Goal: Task Accomplishment & Management: Complete application form

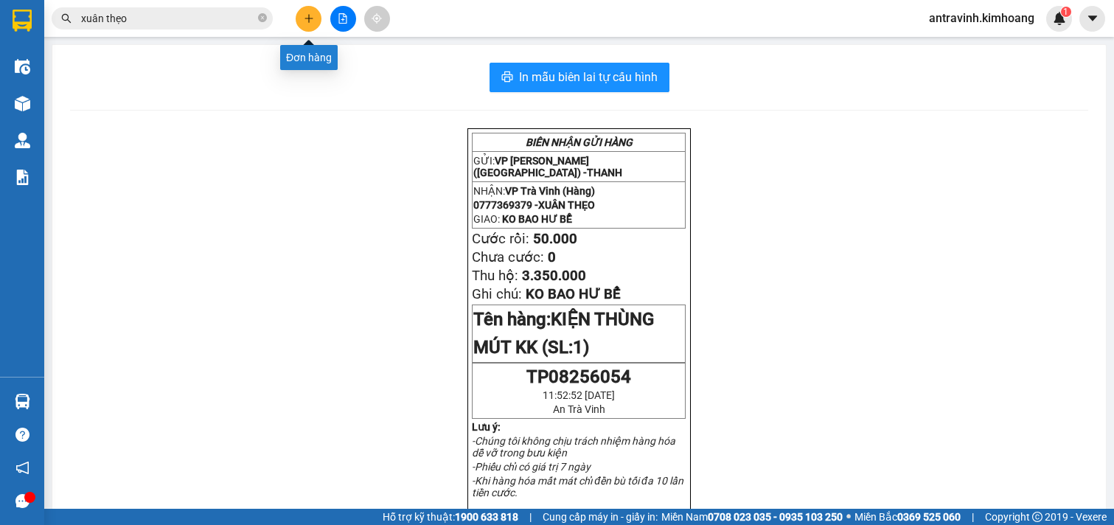
click at [306, 22] on icon "plus" at bounding box center [309, 18] width 10 height 10
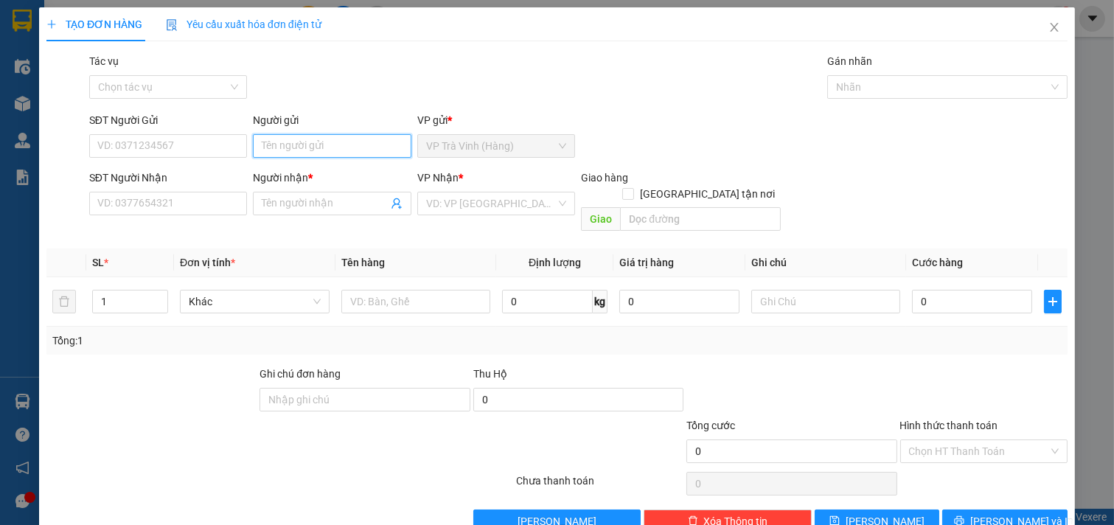
click at [312, 148] on input "Người gửi" at bounding box center [332, 146] width 158 height 24
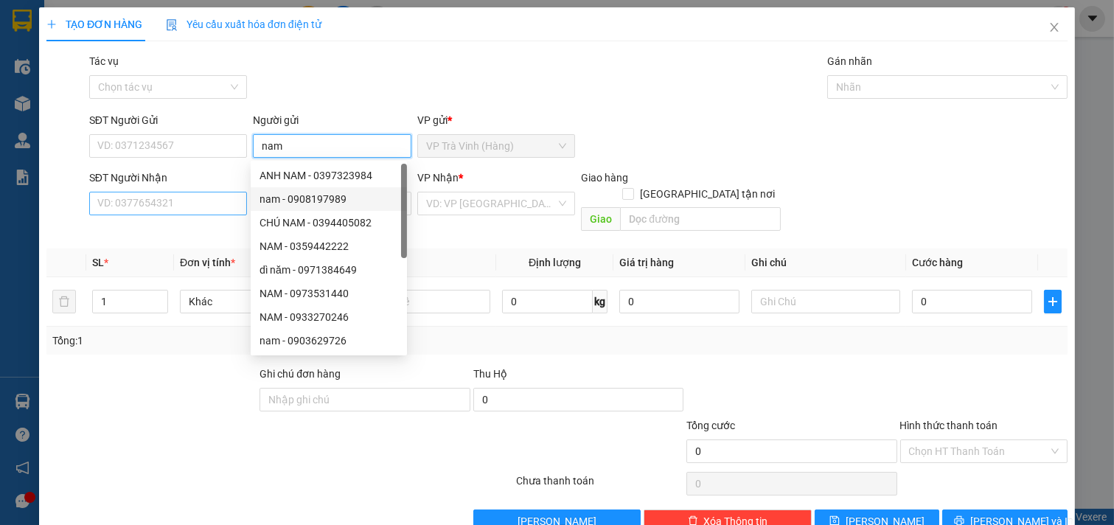
type input "nam"
click at [186, 203] on input "SĐT Người Nhận" at bounding box center [168, 204] width 158 height 24
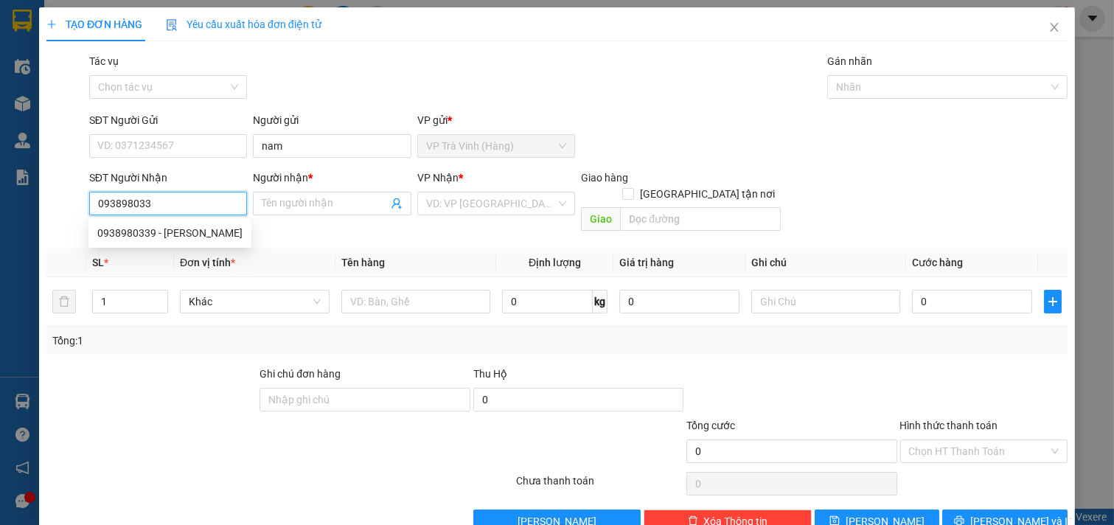
type input "0938980339"
click at [197, 229] on div "0938980339 - [PERSON_NAME]" at bounding box center [169, 233] width 145 height 16
type input "[PERSON_NAME]"
checkbox input "true"
type input "235 đường số 1 bình trị đông b q [GEOGRAPHIC_DATA]"
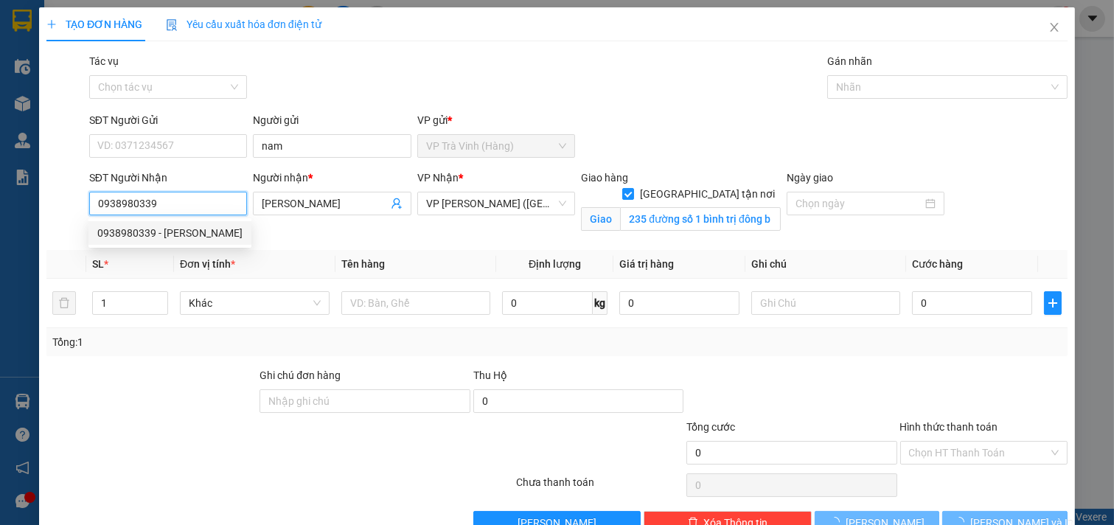
type input "100.000"
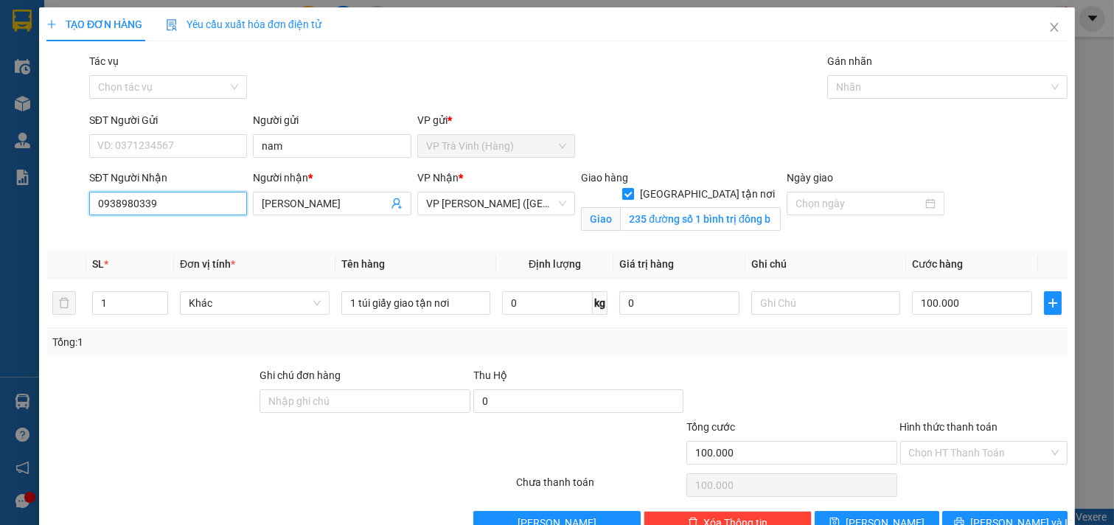
type input "0938980339"
click at [633, 188] on input "[GEOGRAPHIC_DATA] tận nơi" at bounding box center [627, 193] width 10 height 10
checkbox input "false"
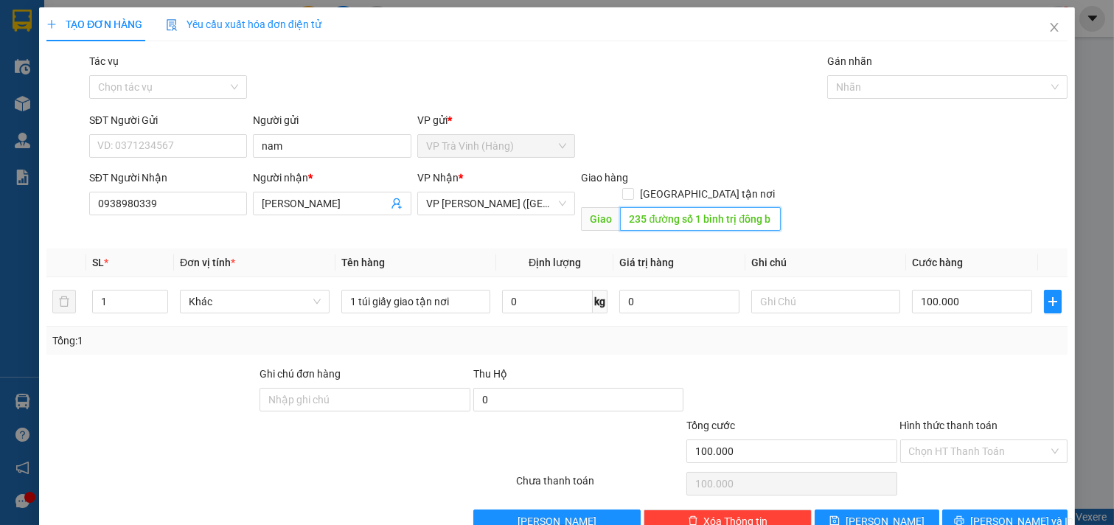
click at [759, 207] on input "235 đường số 1 bình trị đông b q [GEOGRAPHIC_DATA]" at bounding box center [700, 219] width 160 height 24
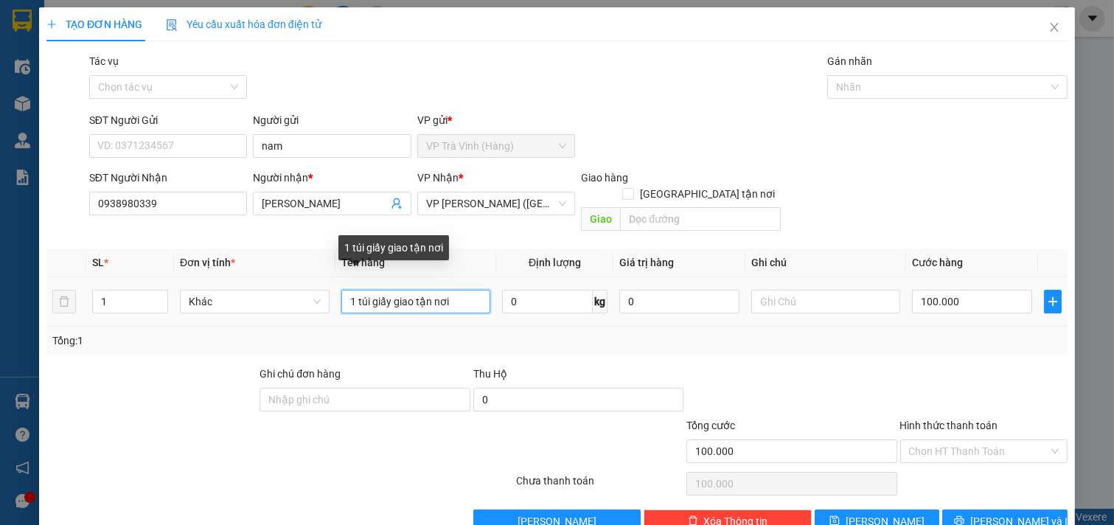
click at [459, 290] on input "1 túi giấy giao tận nơi" at bounding box center [416, 302] width 150 height 24
type input "1 bịt trắng"
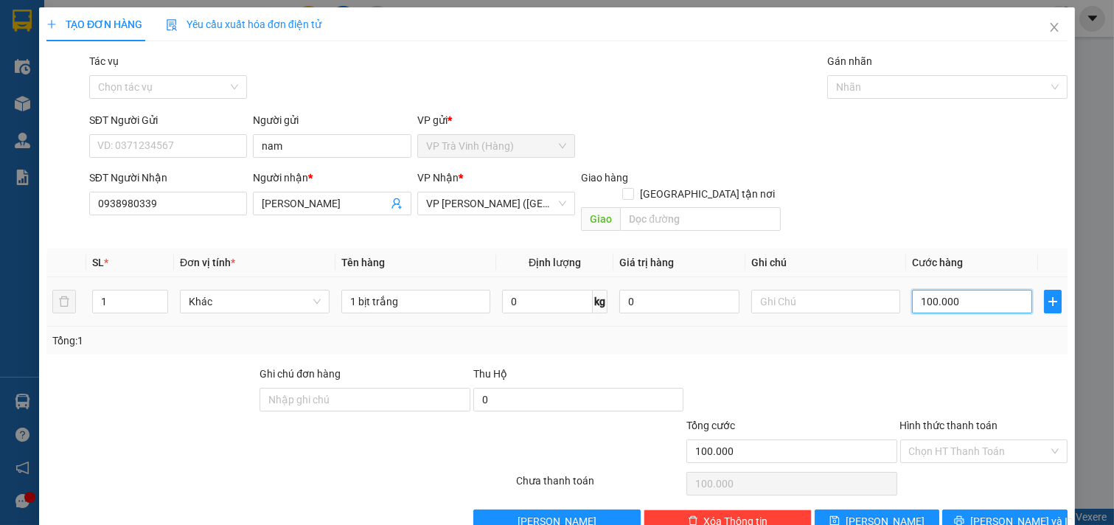
click at [973, 290] on input "100.000" at bounding box center [972, 302] width 120 height 24
type input "2"
type input "25"
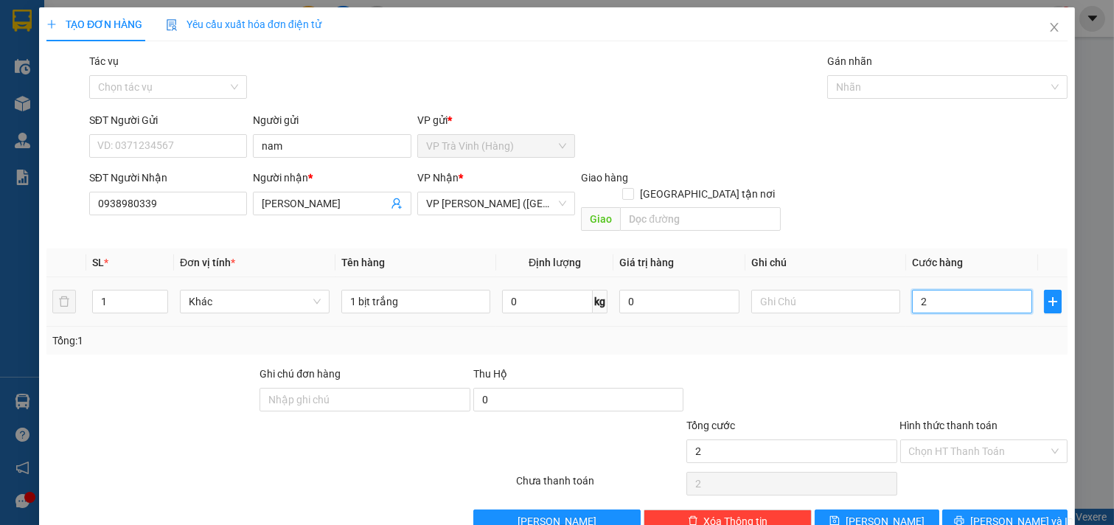
type input "25"
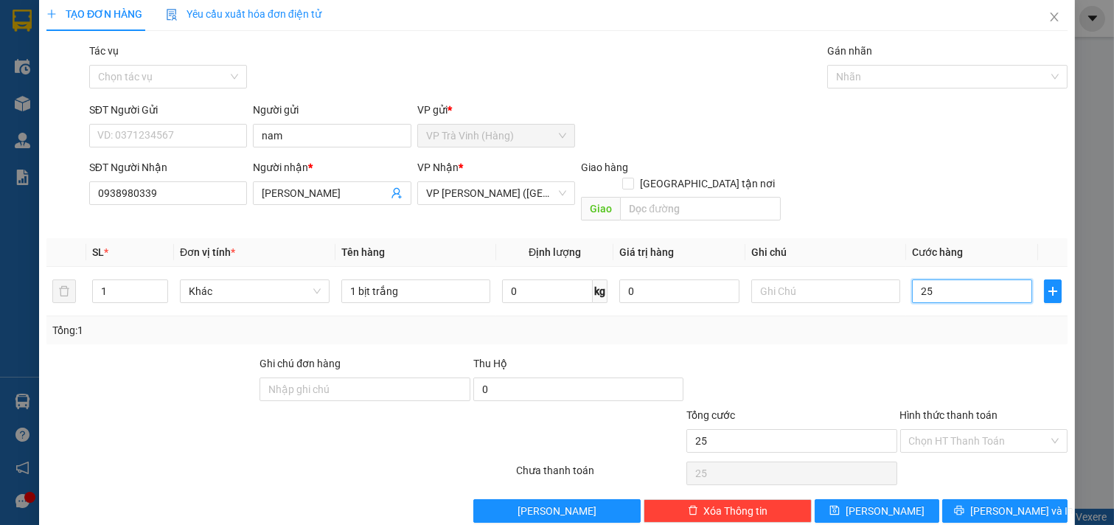
scroll to position [20, 0]
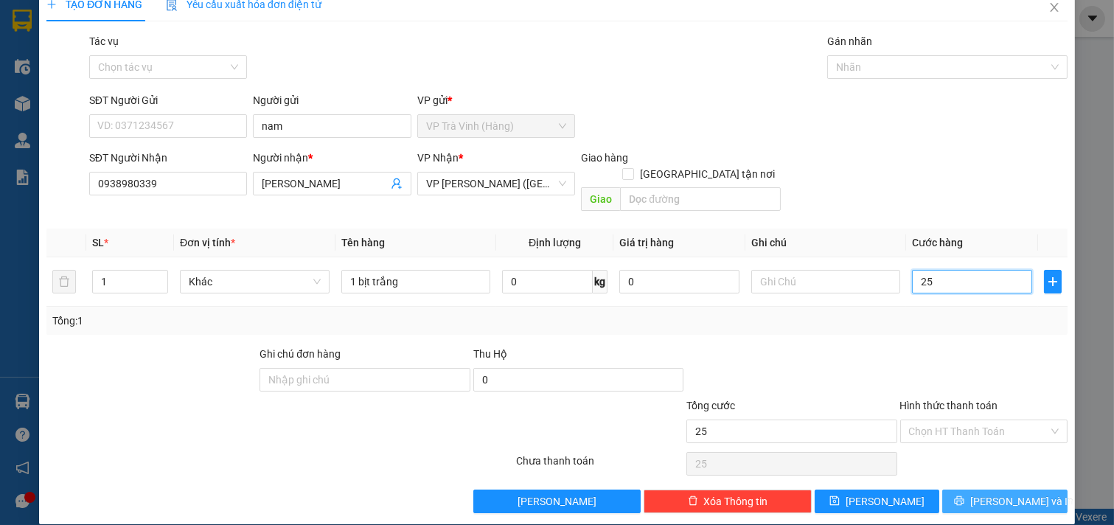
type input "25"
type input "25.000"
click at [998, 493] on span "[PERSON_NAME] và In" at bounding box center [1021, 501] width 103 height 16
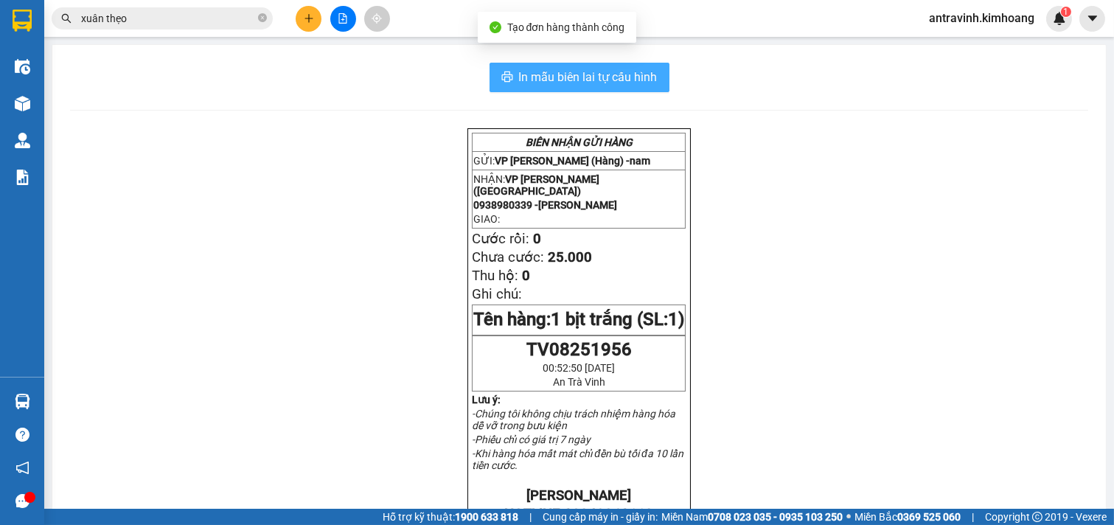
click at [622, 70] on span "In mẫu biên lai tự cấu hình" at bounding box center [588, 77] width 139 height 18
